Goal: Use online tool/utility: Utilize a website feature to perform a specific function

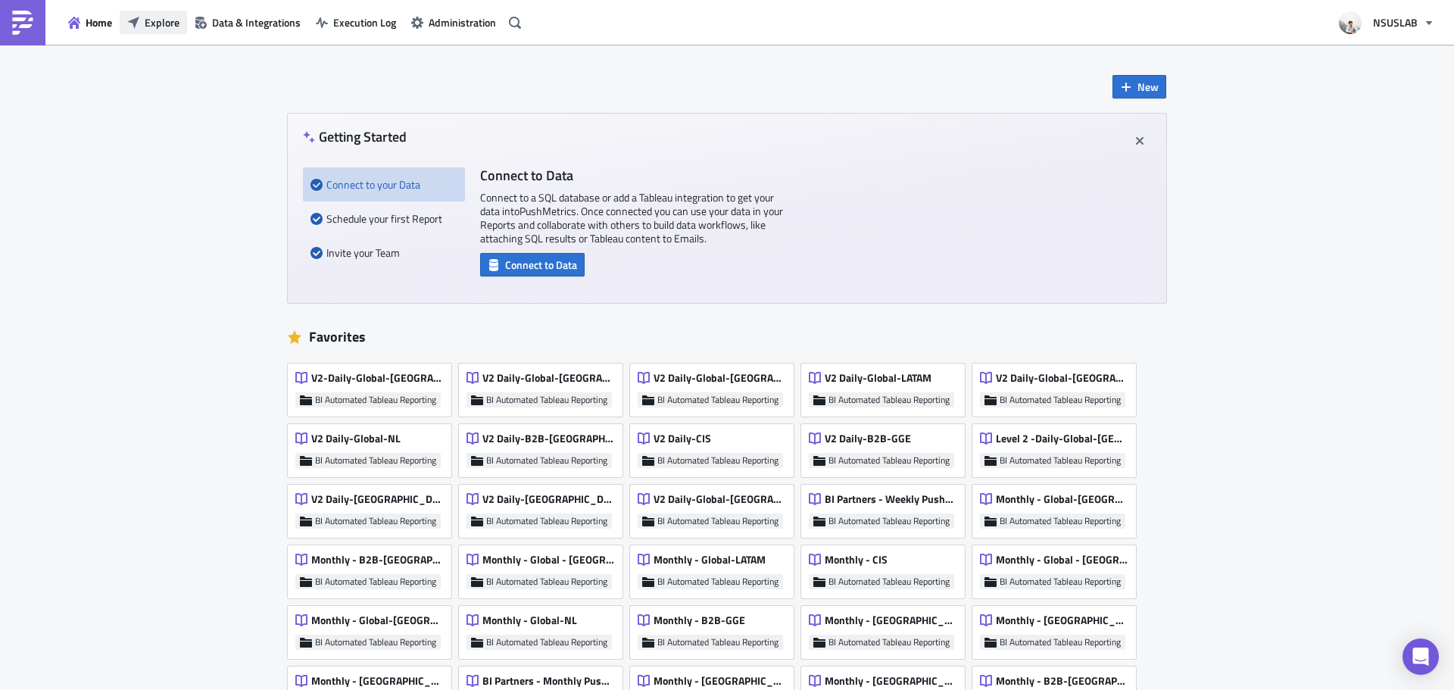
click at [145, 32] on button "Explore" at bounding box center [153, 22] width 67 height 23
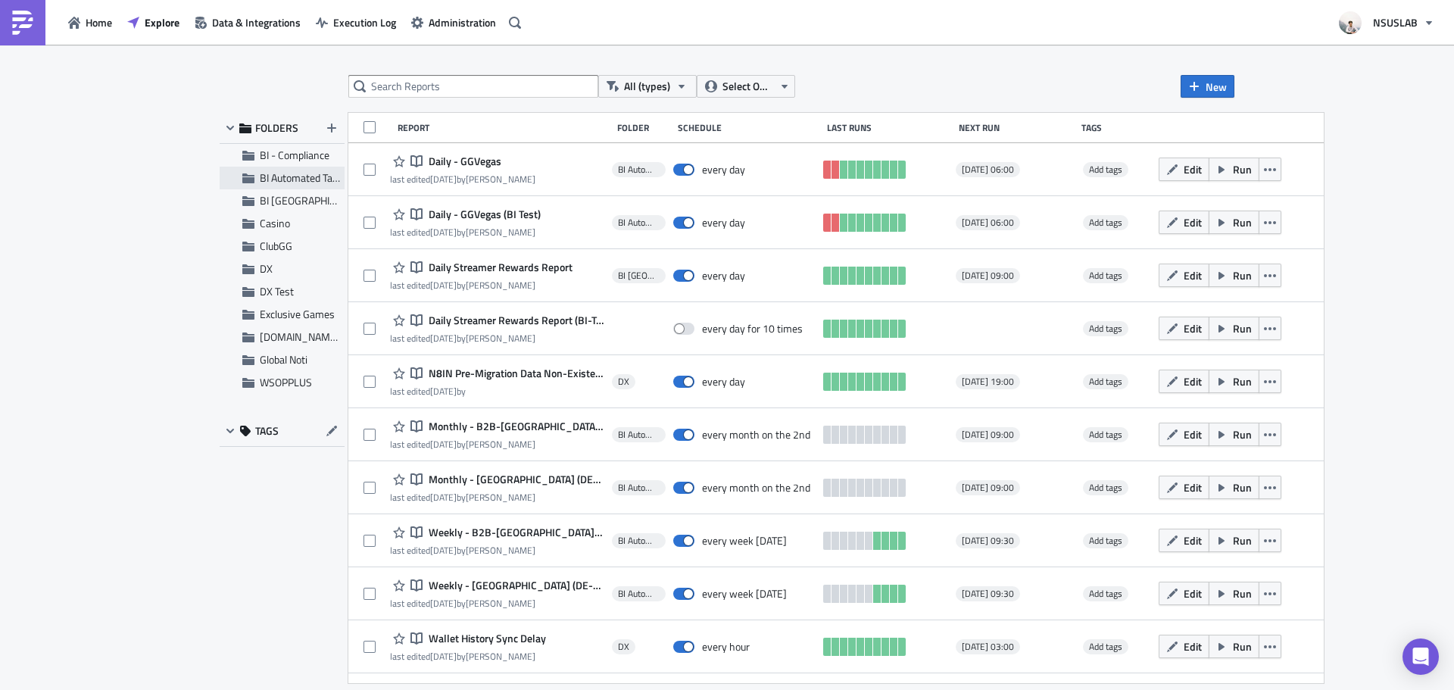
click at [298, 173] on span "BI Automated Tableau Reporting" at bounding box center [331, 178] width 142 height 16
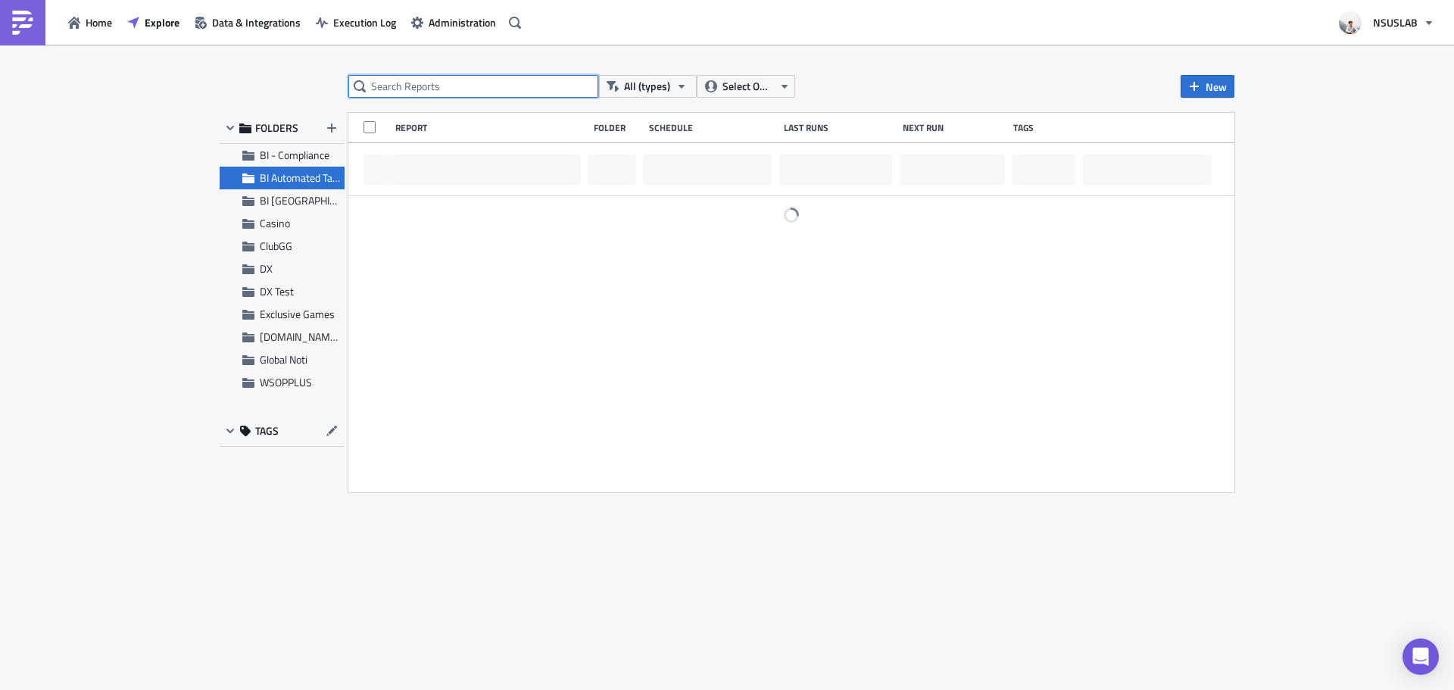
click at [472, 87] on input "text" at bounding box center [473, 86] width 250 height 23
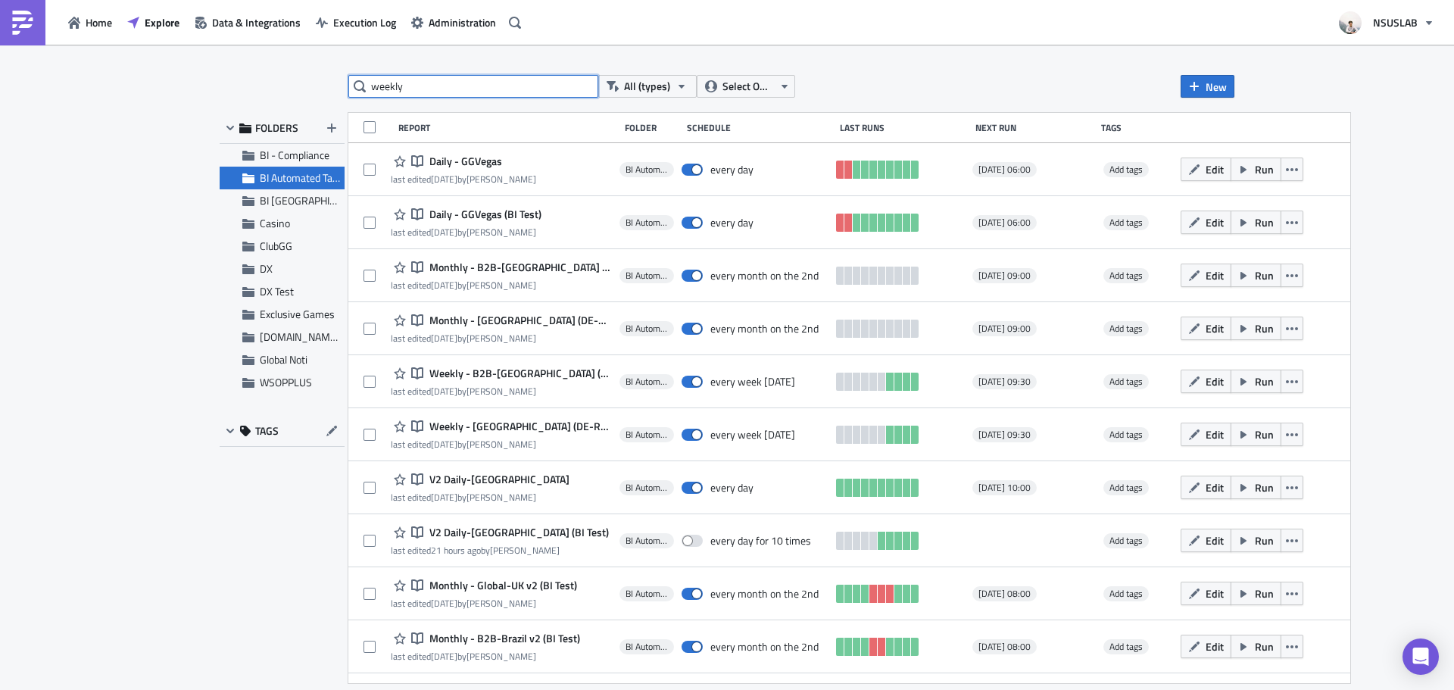
type input "weekly"
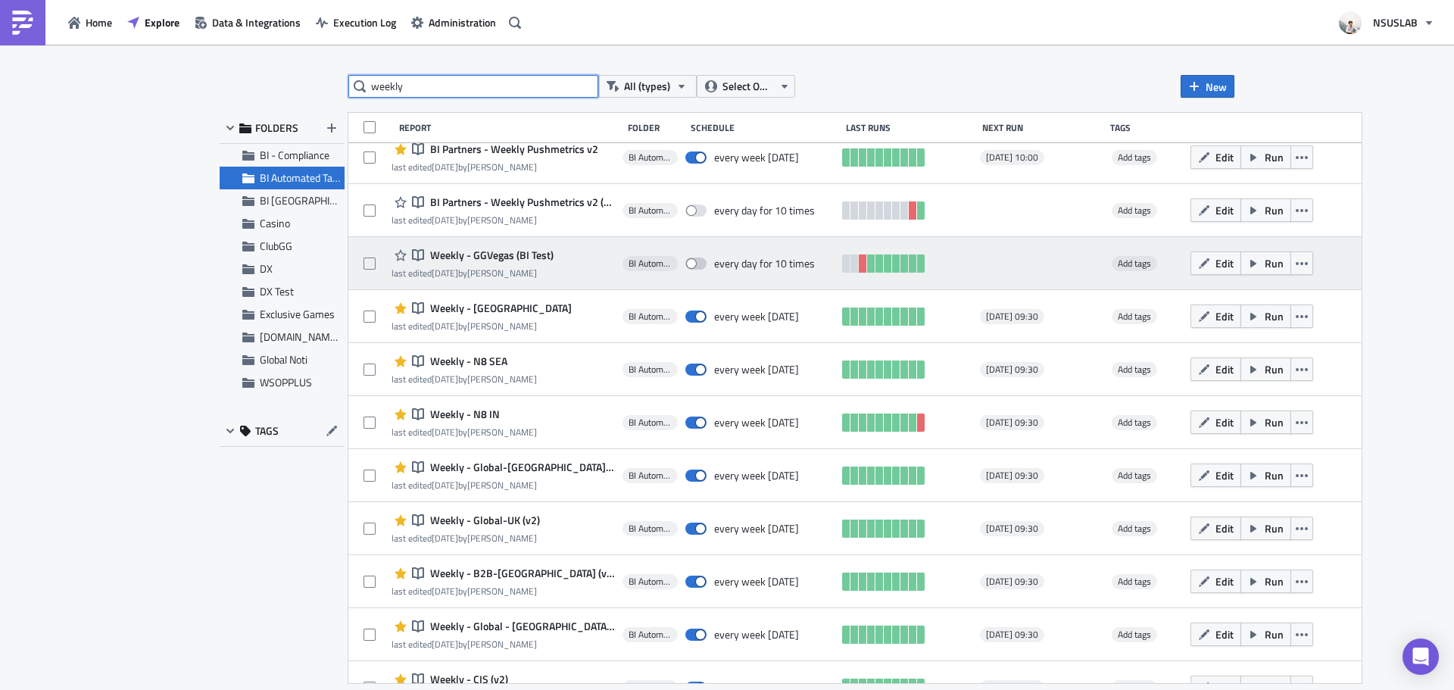
scroll to position [293, 0]
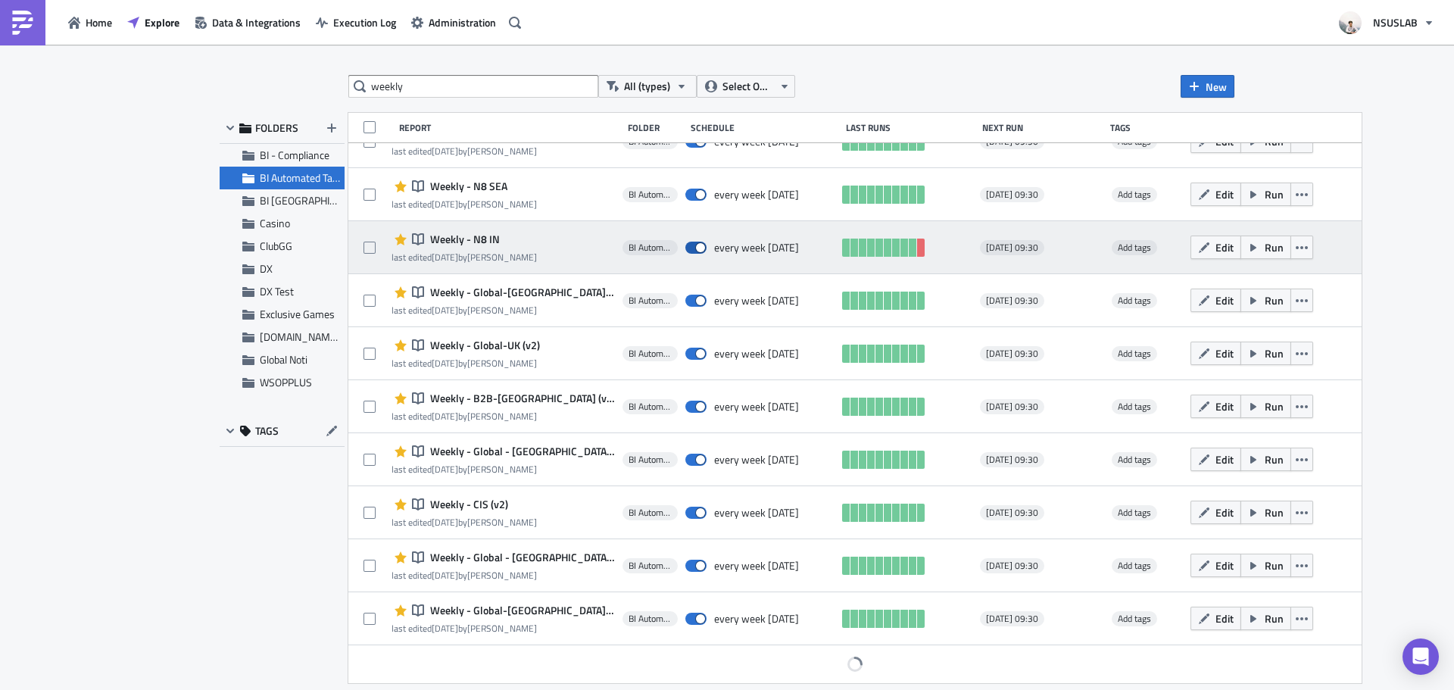
click at [685, 245] on span at bounding box center [695, 248] width 21 height 12
click at [688, 245] on input "checkbox" at bounding box center [693, 248] width 10 height 10
checkbox input "false"
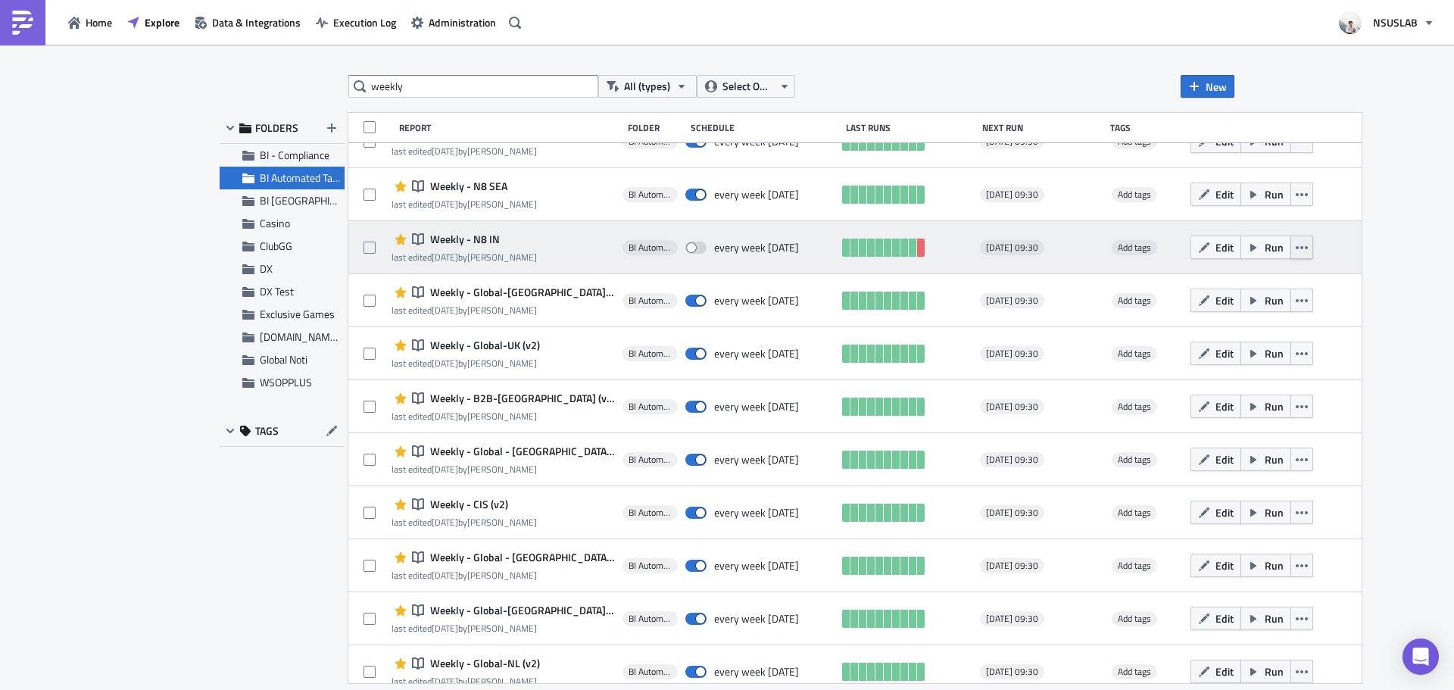
click at [1295, 249] on icon "button" at bounding box center [1301, 248] width 12 height 12
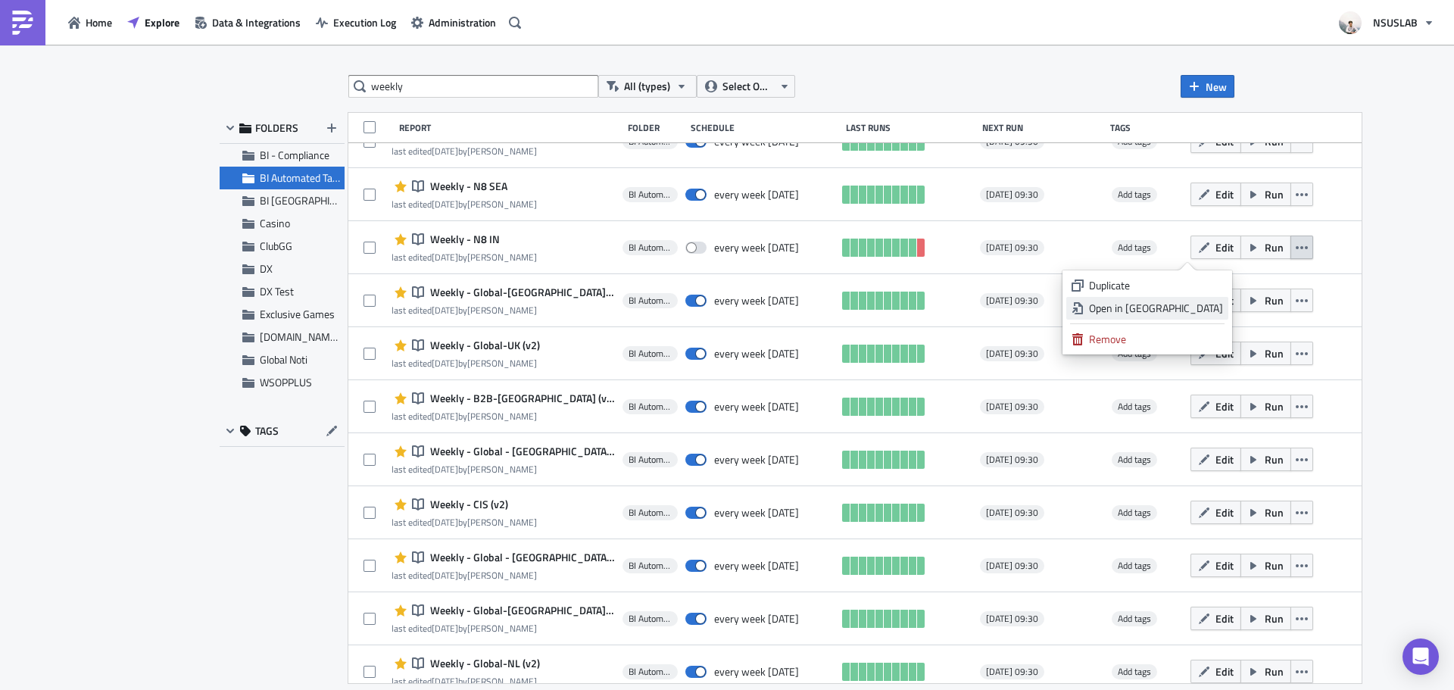
click at [1196, 308] on div "Open in New Tab" at bounding box center [1156, 308] width 134 height 15
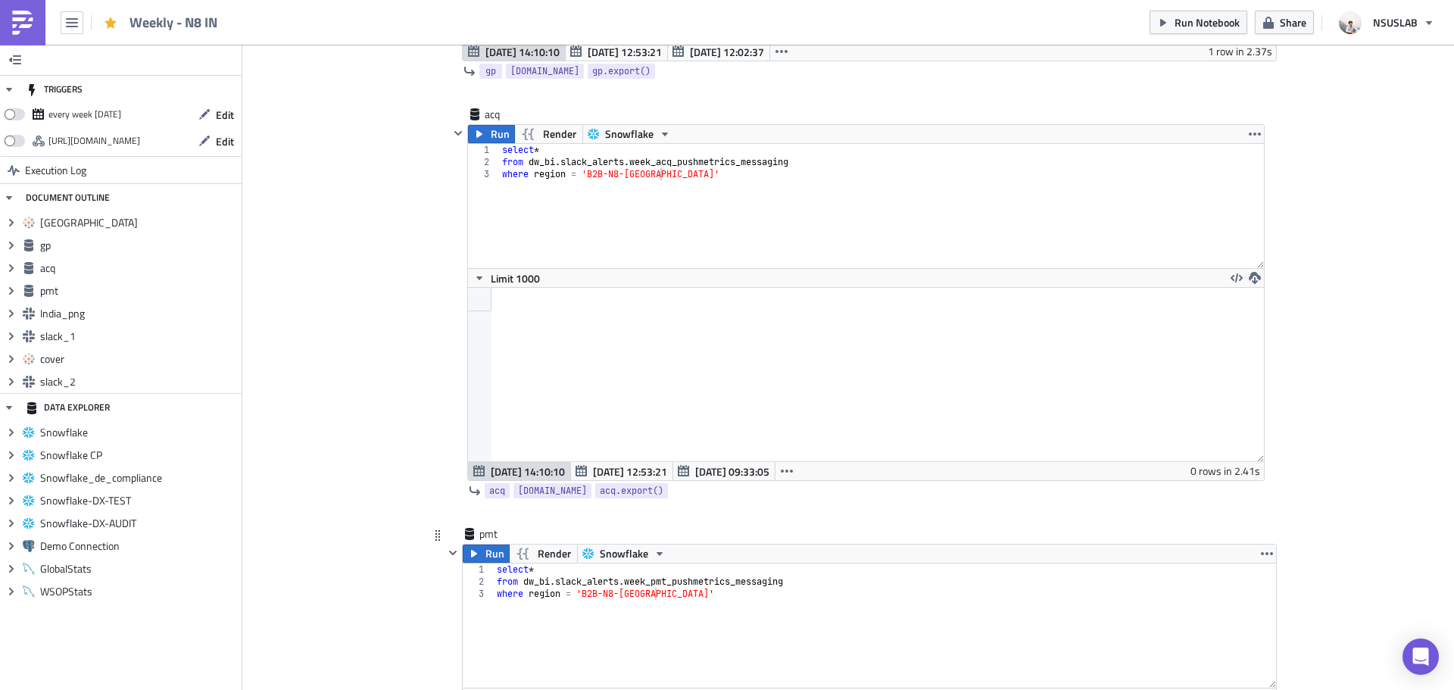
scroll to position [1106, 0]
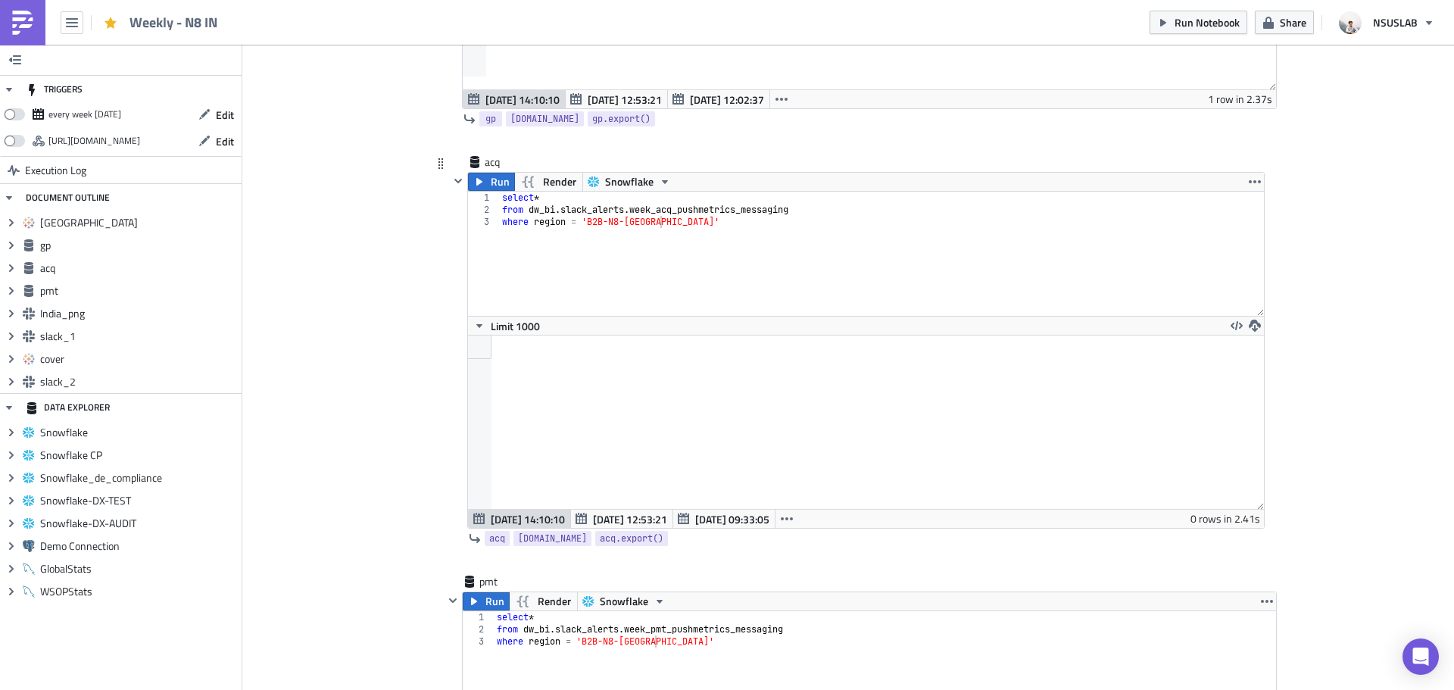
type textarea "where region = 'B2B-N8-[GEOGRAPHIC_DATA]'"
click at [743, 241] on div "select * from dw_bi . slack_alerts . week_acq_pushmetrics_messaging where regio…" at bounding box center [881, 266] width 765 height 148
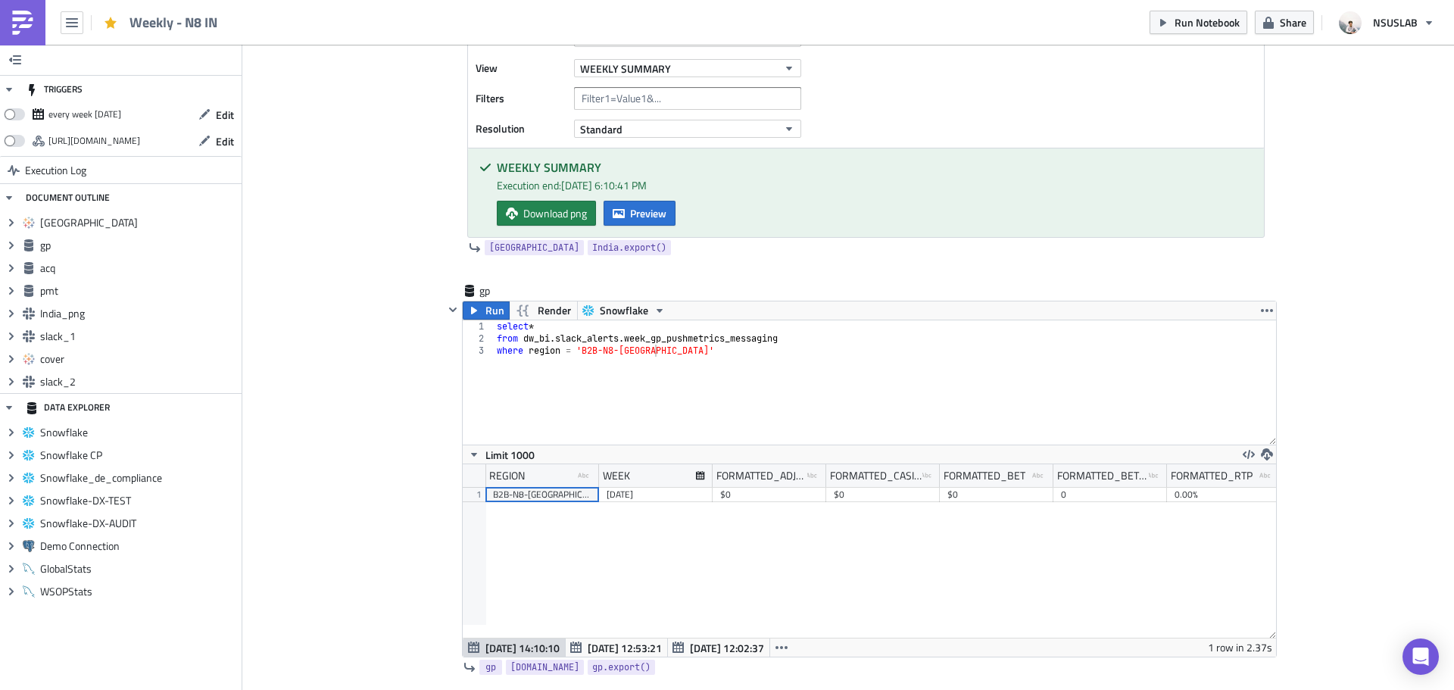
scroll to position [349, 0]
